Goal: Transaction & Acquisition: Purchase product/service

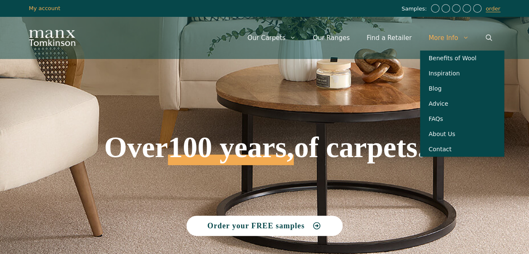
click at [462, 38] on span "Primary" at bounding box center [467, 37] width 19 height 25
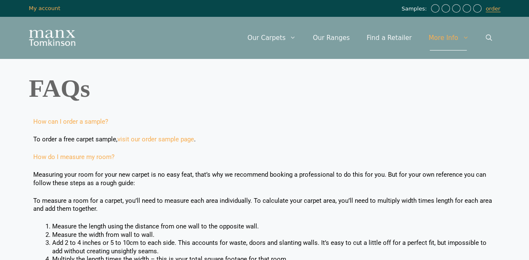
click at [279, 41] on link "Our Carpets" at bounding box center [272, 37] width 66 height 25
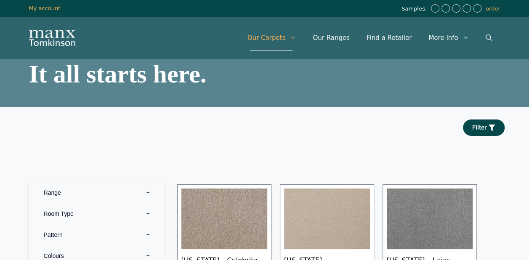
click at [337, 38] on link "Our Ranges" at bounding box center [331, 37] width 54 height 25
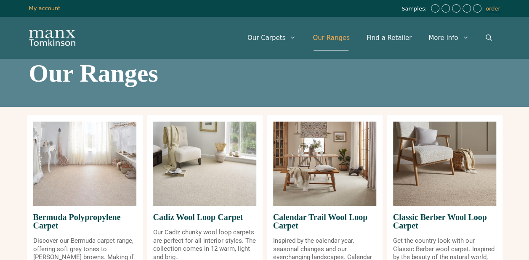
click at [97, 165] on img at bounding box center [84, 164] width 103 height 84
click at [111, 171] on img at bounding box center [84, 164] width 103 height 84
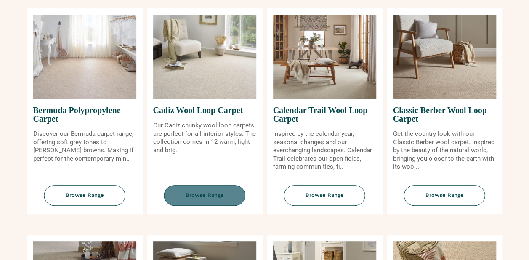
scroll to position [126, 0]
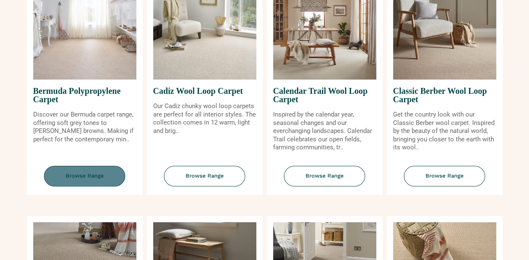
click at [91, 178] on span "Browse Range" at bounding box center [84, 176] width 81 height 21
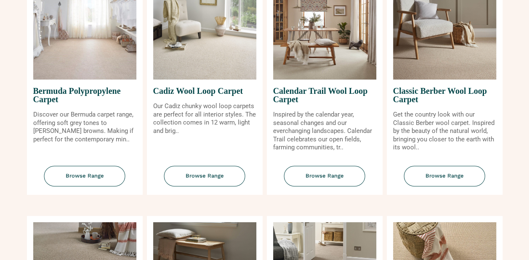
scroll to position [0, 0]
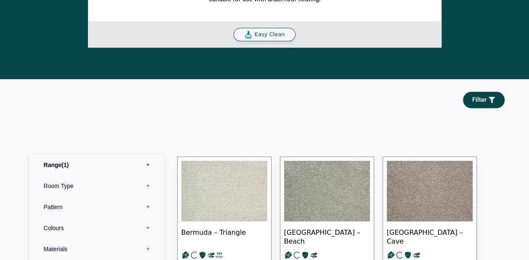
scroll to position [379, 0]
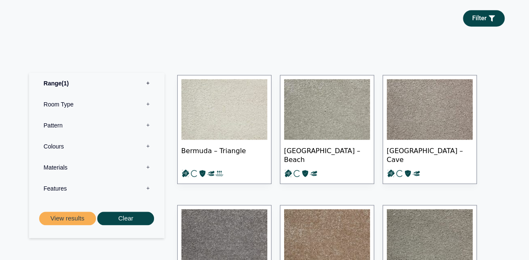
click at [212, 109] on img at bounding box center [224, 109] width 86 height 61
